Goal: Information Seeking & Learning: Learn about a topic

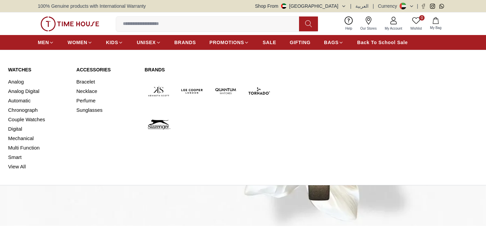
click at [50, 42] on icon at bounding box center [51, 42] width 5 height 5
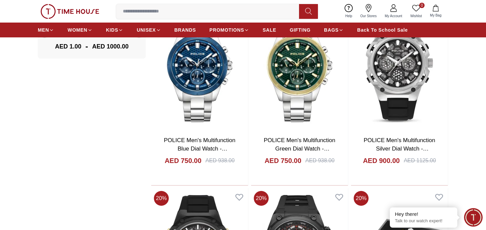
scroll to position [656, 0]
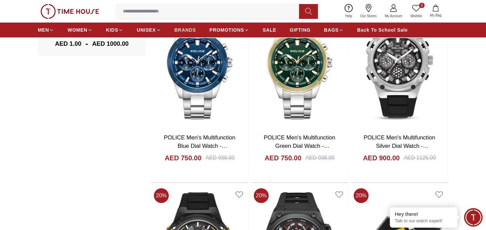
click at [178, 27] on span "BRANDS" at bounding box center [185, 30] width 22 height 7
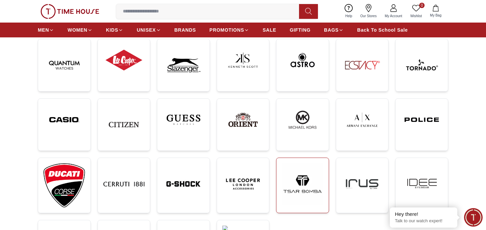
scroll to position [106, 0]
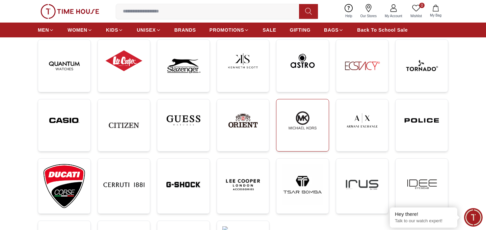
click at [318, 122] on img at bounding box center [303, 120] width 42 height 31
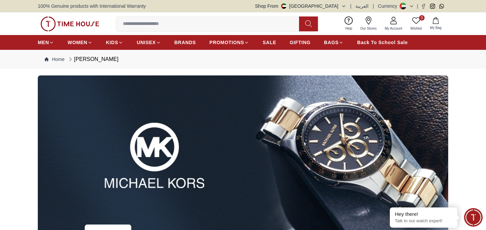
scroll to position [106, 0]
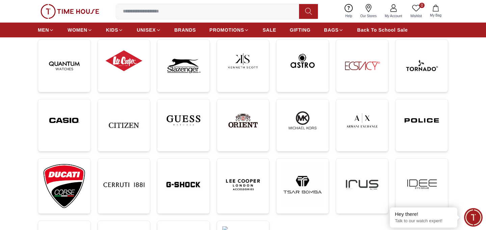
scroll to position [1440, 0]
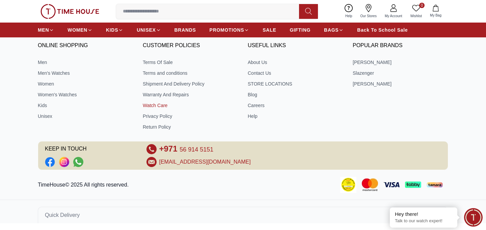
click at [209, 103] on link "Watch Care" at bounding box center [191, 105] width 96 height 7
